Goal: Task Accomplishment & Management: Manage account settings

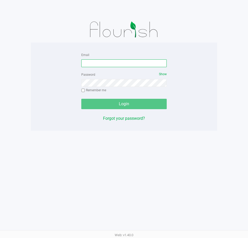
click at [108, 64] on input "Email" at bounding box center [124, 63] width 86 height 8
type input "[EMAIL_ADDRESS][DOMAIN_NAME]"
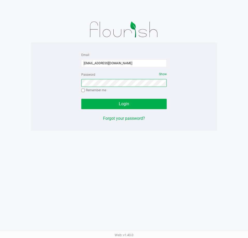
click at [81, 99] on button "Login" at bounding box center [124, 104] width 86 height 10
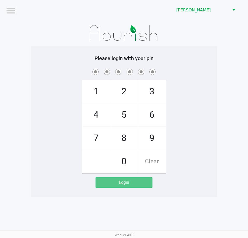
click at [31, 36] on div at bounding box center [124, 33] width 187 height 26
checkbox input "true"
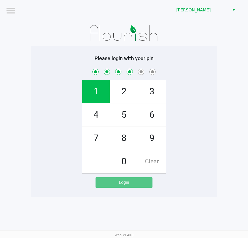
checkbox input "true"
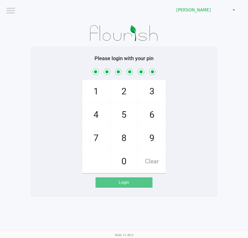
checkbox input "true"
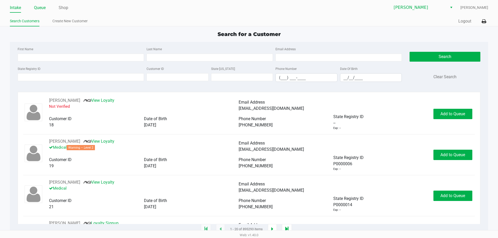
click at [38, 7] on link "Queue" at bounding box center [40, 7] width 12 height 7
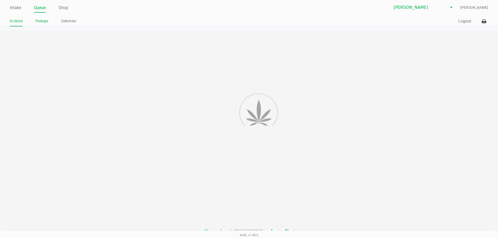
click at [40, 22] on link "Pickups" at bounding box center [42, 21] width 13 height 6
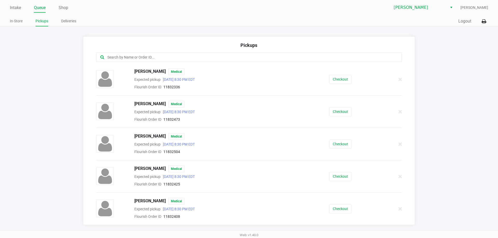
click at [147, 58] on input "text" at bounding box center [240, 57] width 267 height 6
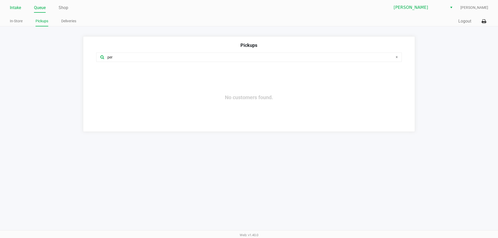
type input "per"
click at [13, 6] on link "Intake" at bounding box center [15, 7] width 11 height 7
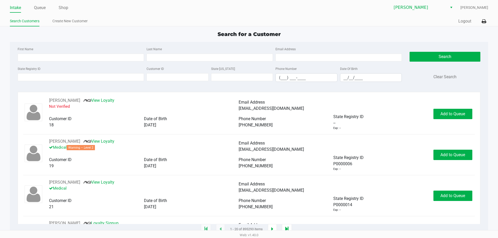
click at [54, 70] on div "State Registry ID" at bounding box center [80, 74] width 129 height 16
click at [44, 77] on input "State Registry ID" at bounding box center [81, 77] width 126 height 8
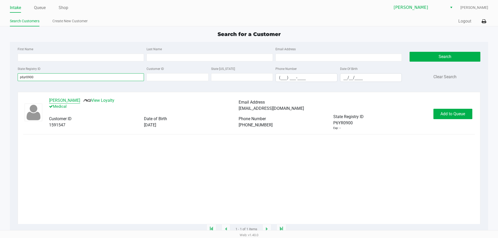
type input "p6yr0900"
click at [72, 100] on button "PERRY MATTINGLY" at bounding box center [64, 100] width 31 height 6
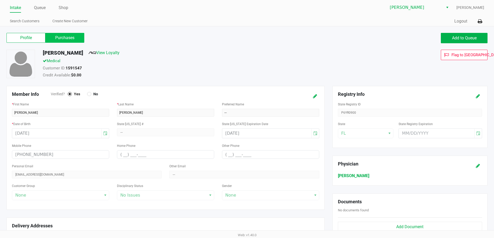
click at [64, 33] on label "Purchases" at bounding box center [64, 38] width 39 height 10
click at [0, 0] on 1 "Purchases" at bounding box center [0, 0] width 0 height 0
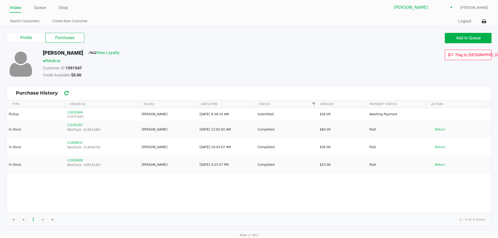
click at [190, 58] on div "PERRY MATTINGLY View Loyalty Medical Customer ID: 1591547 Credit Available: $0.…" at bounding box center [191, 65] width 304 height 30
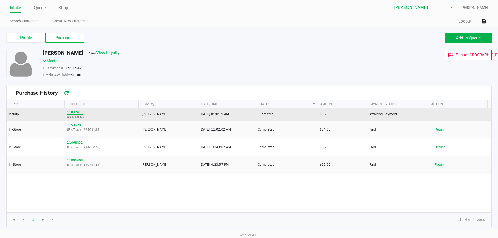
click at [74, 112] on button "11832644" at bounding box center [75, 112] width 16 height 5
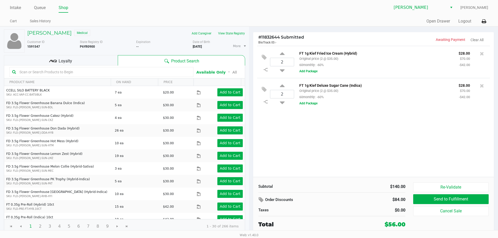
click at [248, 144] on div "2 FT 1g Kief Fried Ice Cream (Hybrid) Original price (2 @ $35.00) 60monthly: -6…" at bounding box center [373, 111] width 241 height 131
click at [248, 140] on div "2 FT 1g Kief Fried Ice Cream (Hybrid) Original price (2 @ $35.00) 60monthly: -6…" at bounding box center [373, 111] width 241 height 131
click at [248, 132] on div "2 FT 1g Kief Fried Ice Cream (Hybrid) Original price (2 @ $35.00) 60monthly: -6…" at bounding box center [373, 111] width 241 height 131
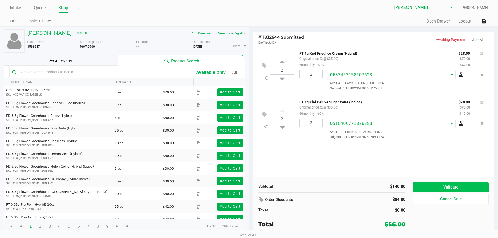
click at [248, 187] on button "Validate" at bounding box center [450, 187] width 75 height 10
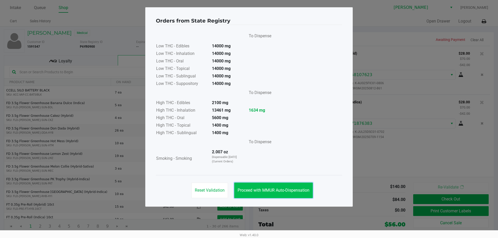
click at [248, 187] on button "Proceed with MMUR Auto-Dispensation" at bounding box center [273, 191] width 79 height 16
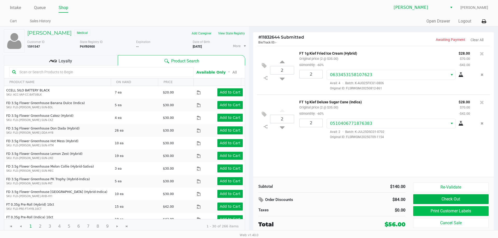
click at [248, 208] on button "Print Customer Labels" at bounding box center [450, 211] width 75 height 10
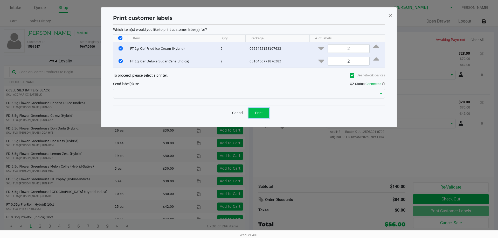
click at [248, 114] on span "Print" at bounding box center [259, 113] width 8 height 4
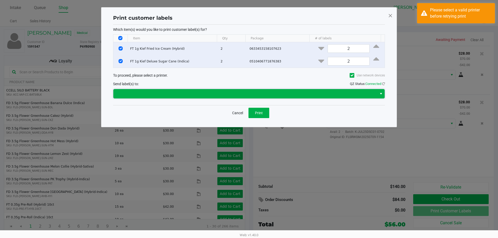
click at [248, 90] on span at bounding box center [245, 93] width 264 height 9
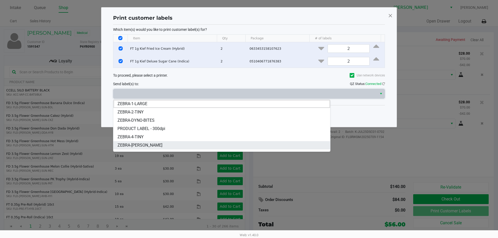
scroll to position [23, 0]
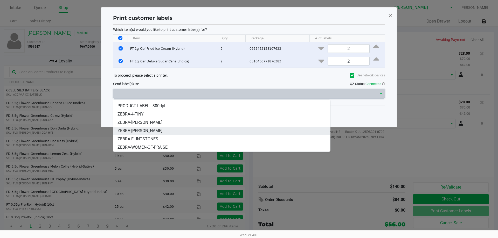
click at [154, 132] on span "ZEBRA-CHARLIE-SIMPSON" at bounding box center [139, 131] width 45 height 6
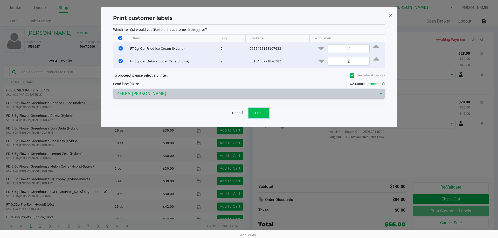
click at [248, 114] on button "Print" at bounding box center [258, 113] width 21 height 10
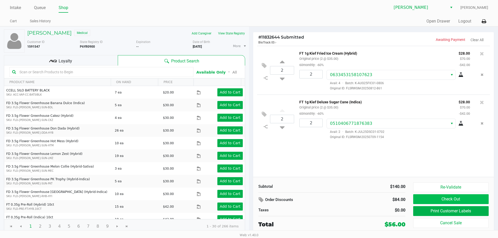
click at [248, 199] on button "Check Out" at bounding box center [450, 199] width 75 height 10
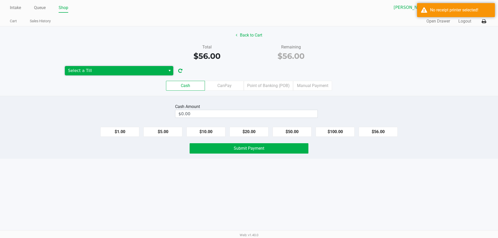
click at [119, 70] on span "Select a Till" at bounding box center [115, 71] width 95 height 6
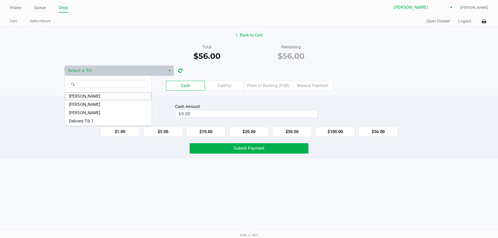
click at [112, 188] on div "Intake Queue Shop Brandon WC Lisette Ramos Cart Sales History Quick Sale Open D…" at bounding box center [249, 119] width 498 height 238
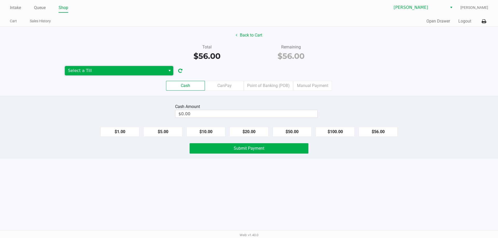
click at [79, 73] on span "Select a Till" at bounding box center [115, 71] width 95 height 6
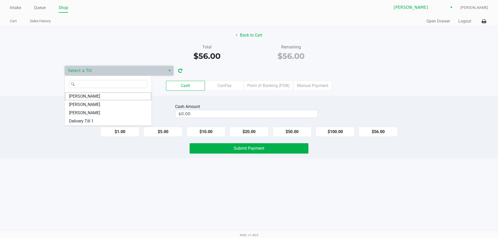
click at [111, 200] on div "Intake Queue Shop Brandon WC Lisette Ramos Cart Sales History Quick Sale Open D…" at bounding box center [249, 119] width 498 height 238
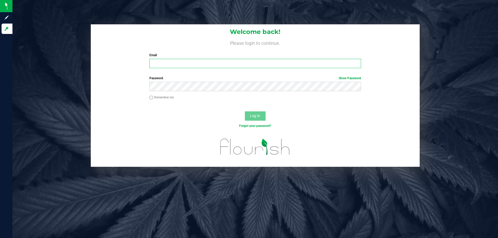
click at [171, 64] on input "Email" at bounding box center [254, 63] width 211 height 9
type input "[EMAIL_ADDRESS][DOMAIN_NAME]"
click at [245, 111] on button "Log In" at bounding box center [255, 115] width 21 height 9
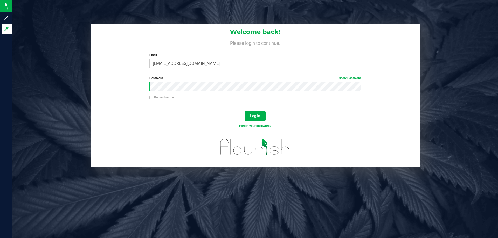
click at [245, 111] on button "Log In" at bounding box center [255, 115] width 21 height 9
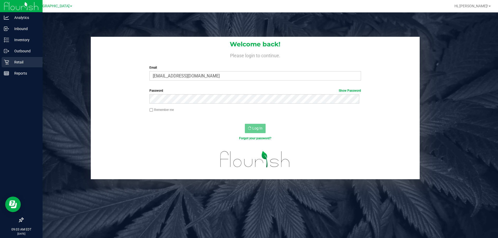
click at [18, 65] on p "Retail" at bounding box center [24, 62] width 31 height 6
click at [0, 62] on link "Retail" at bounding box center [21, 62] width 43 height 11
click at [3, 62] on div "Retail" at bounding box center [22, 62] width 41 height 10
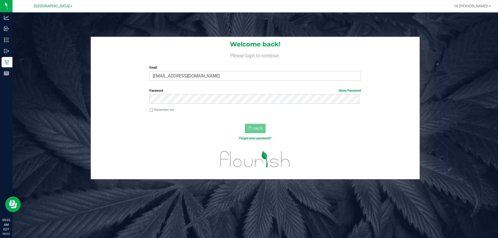
click at [51, 51] on div "Welcome back! Please login to continue. Email lramos@liveparallel.com Required …" at bounding box center [255, 108] width 493 height 143
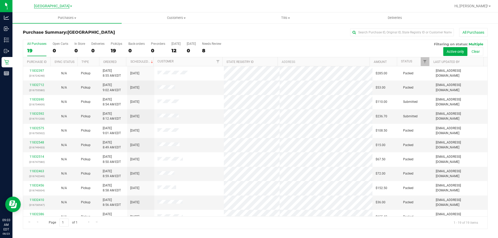
click at [53, 6] on span "[GEOGRAPHIC_DATA]" at bounding box center [52, 6] width 36 height 5
click at [33, 19] on link "[PERSON_NAME]" at bounding box center [53, 18] width 76 height 7
click at [289, 18] on span at bounding box center [289, 18] width 2 height 1
click at [258, 33] on span "Manage tills" at bounding box center [248, 31] width 35 height 4
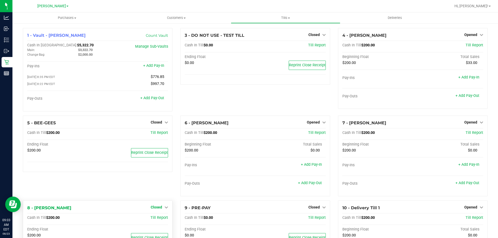
click at [155, 208] on span "Closed" at bounding box center [156, 207] width 11 height 4
click at [153, 220] on link "Open Till" at bounding box center [156, 218] width 14 height 4
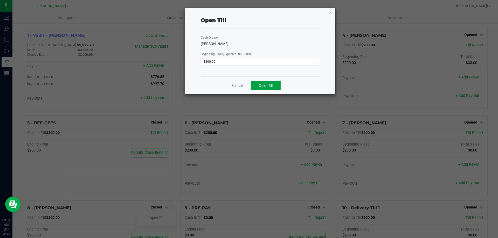
click at [262, 83] on button "Open Till" at bounding box center [266, 85] width 30 height 9
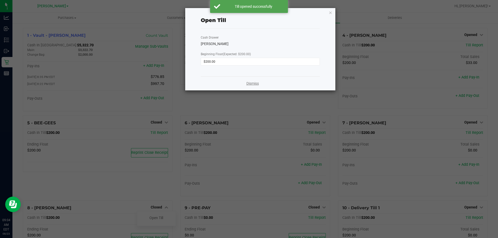
click at [252, 82] on link "Dismiss" at bounding box center [252, 83] width 12 height 5
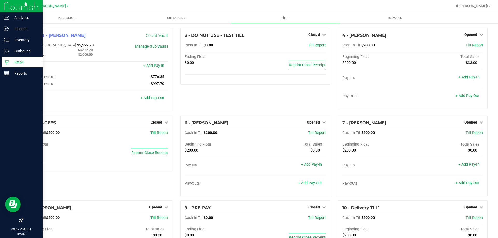
drag, startPoint x: 21, startPoint y: 63, endPoint x: 30, endPoint y: 63, distance: 8.8
click at [21, 63] on p "Retail" at bounding box center [24, 62] width 31 height 6
